Goal: Communication & Community: Answer question/provide support

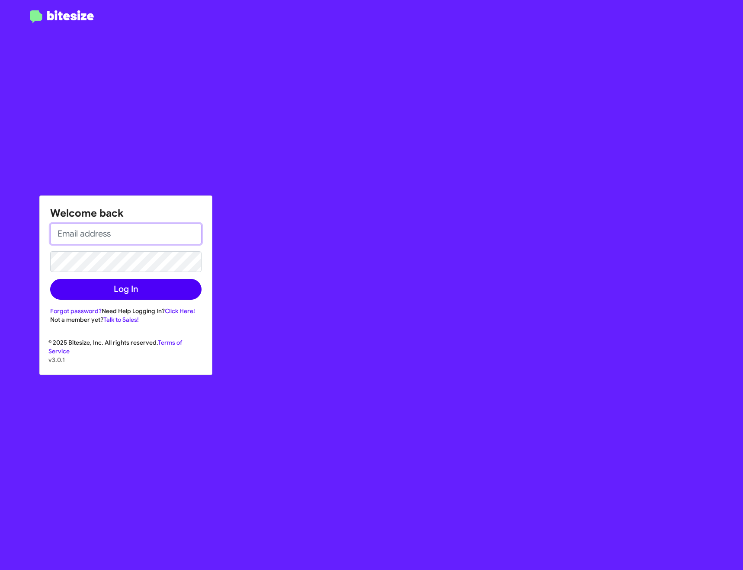
type input "[PERSON_NAME][EMAIL_ADDRESS][DOMAIN_NAME]"
click at [187, 281] on button "Log In" at bounding box center [125, 289] width 151 height 21
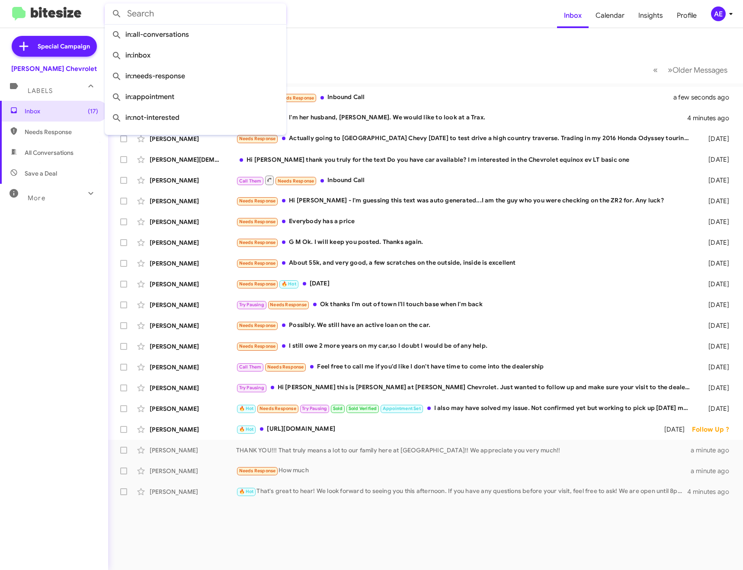
click at [252, 13] on input "text" at bounding box center [196, 13] width 182 height 21
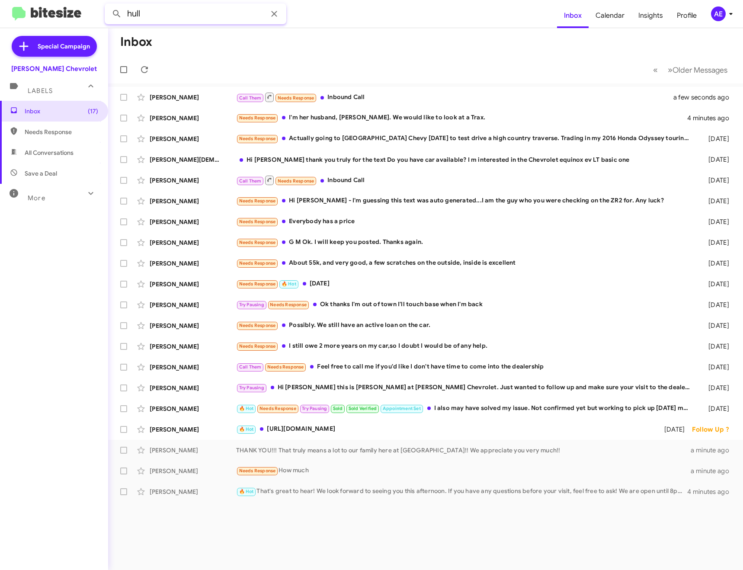
type input "hull"
click at [108, 5] on button at bounding box center [116, 13] width 17 height 17
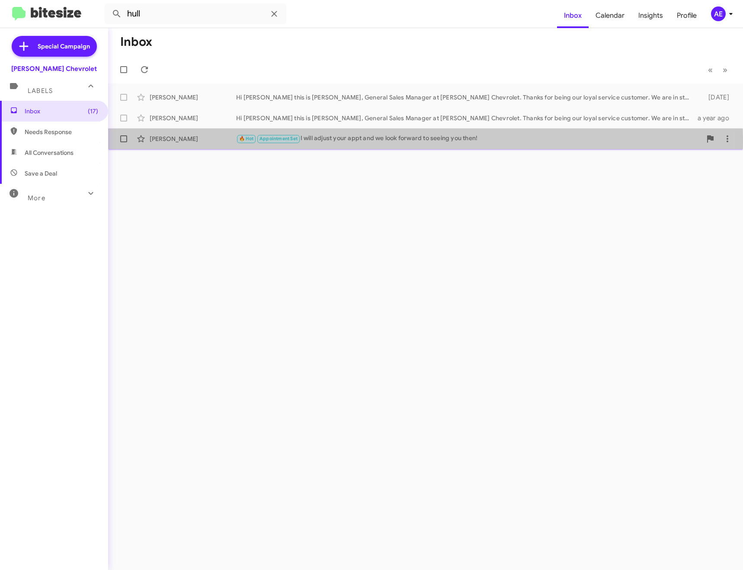
click at [355, 141] on div "🔥 Hot Appointment Set I will adjust your appt and we look forward to seeing you…" at bounding box center [469, 139] width 466 height 10
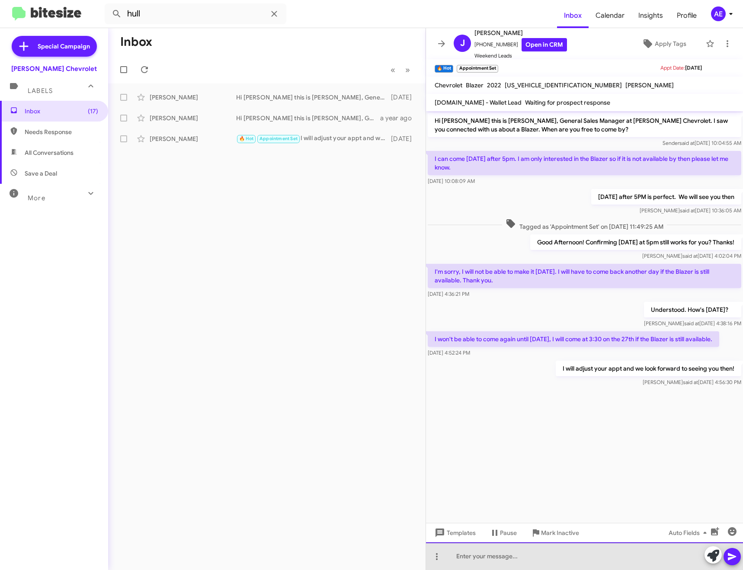
click at [523, 552] on div at bounding box center [584, 557] width 317 height 28
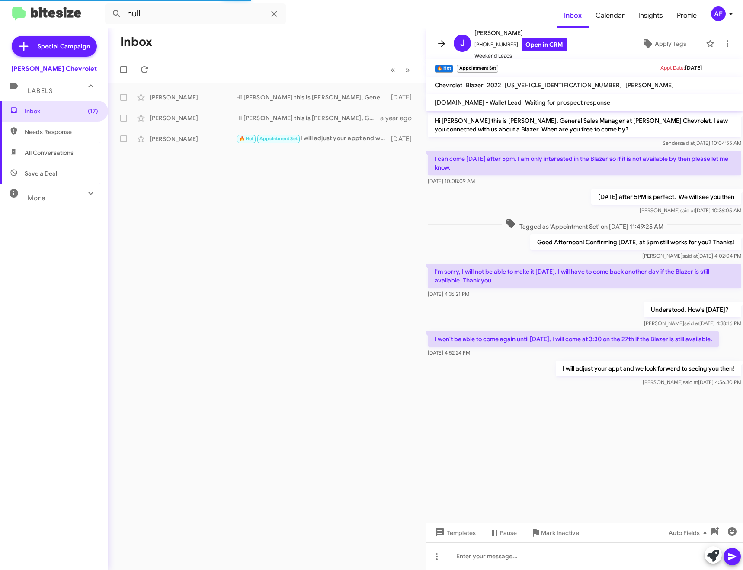
click at [443, 45] on icon at bounding box center [442, 44] width 10 height 10
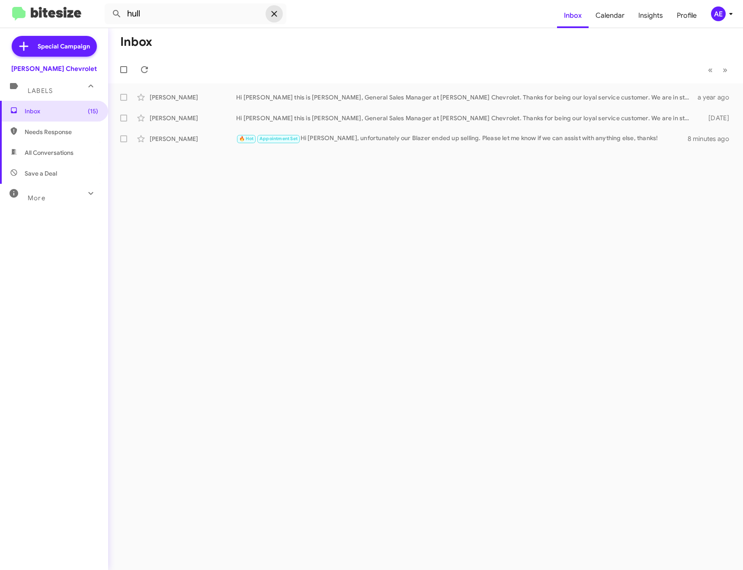
click at [275, 16] on icon at bounding box center [274, 14] width 10 height 10
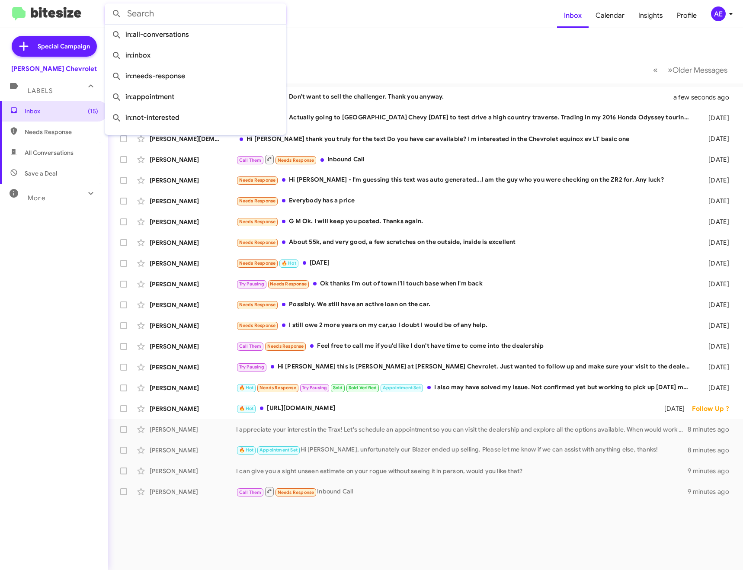
click at [335, 42] on mat-toolbar-row "Inbox" at bounding box center [425, 42] width 635 height 28
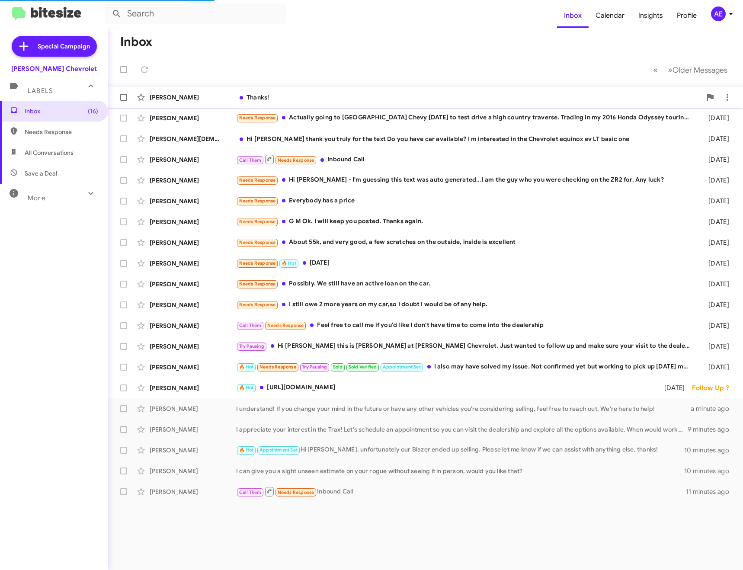
click at [364, 106] on div "[PERSON_NAME] Thanks! a few seconds ago" at bounding box center [425, 97] width 621 height 17
